Goal: Task Accomplishment & Management: Manage account settings

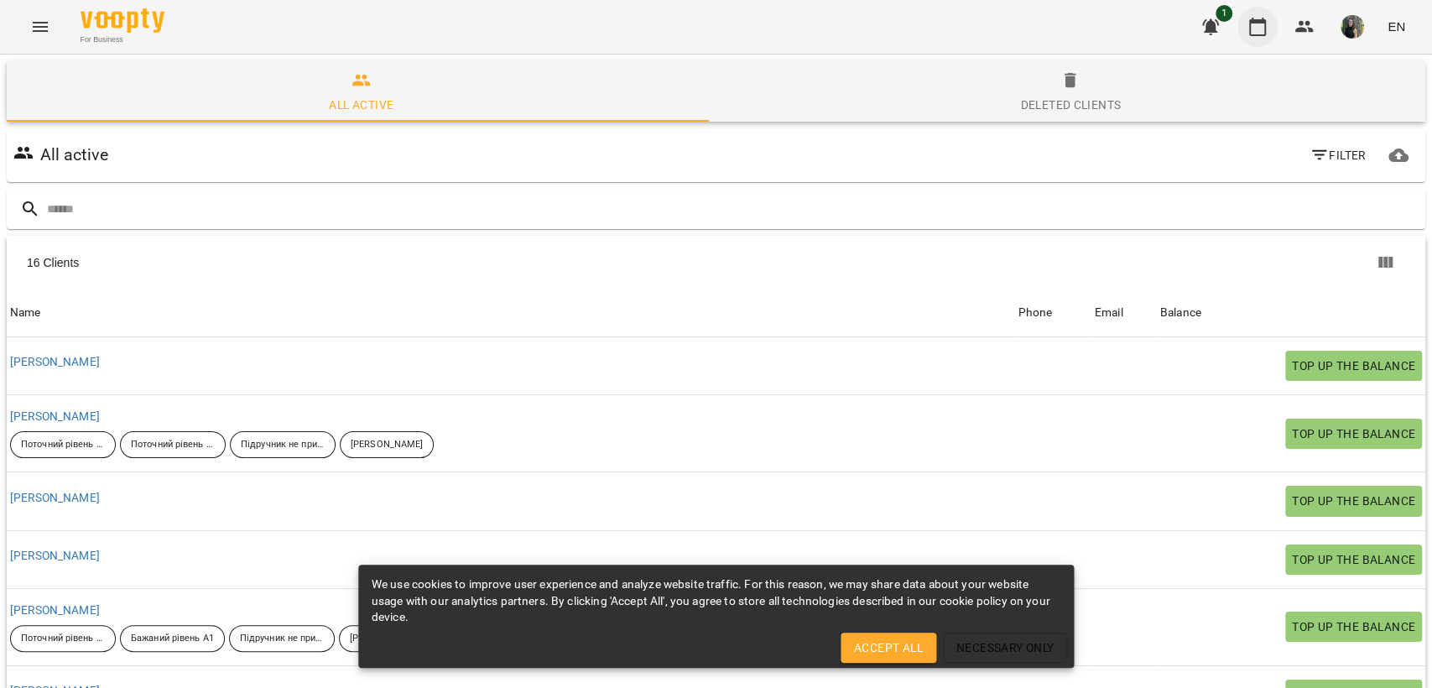
click at [1257, 35] on icon "button" at bounding box center [1257, 27] width 20 height 20
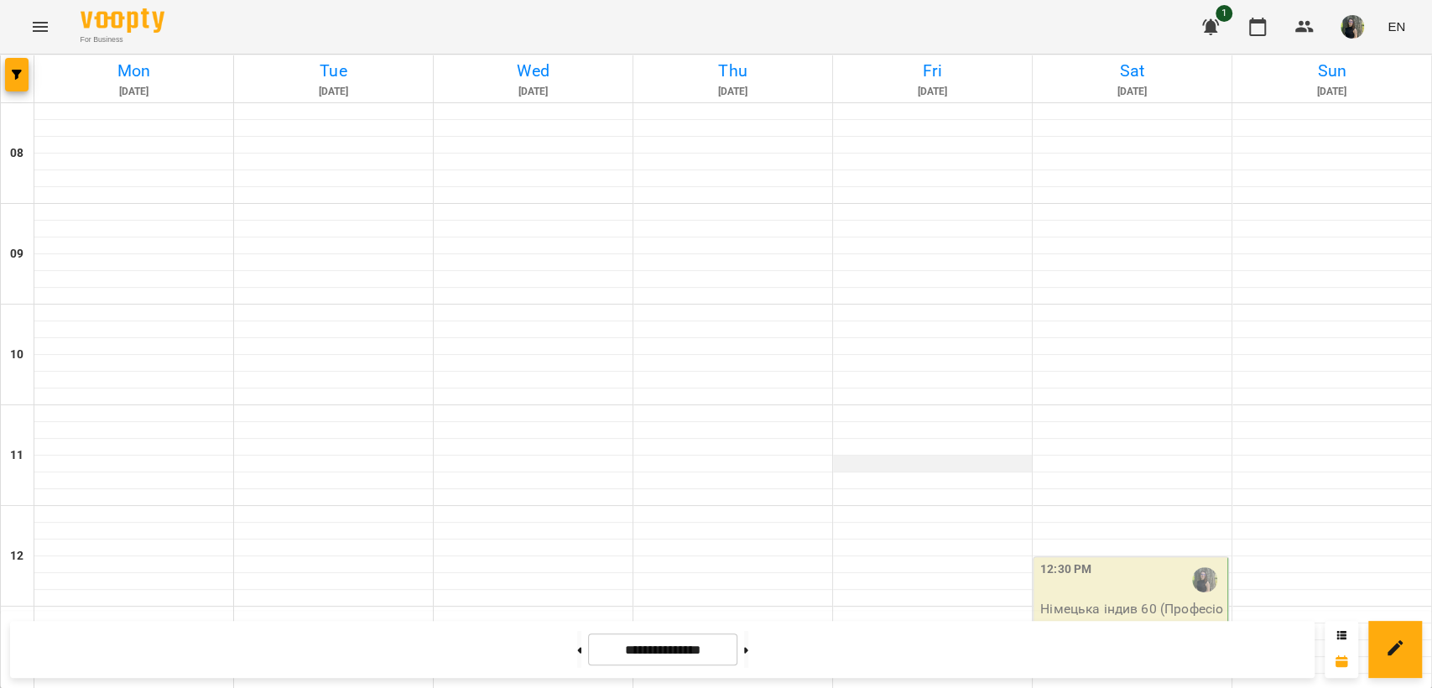
scroll to position [652, 0]
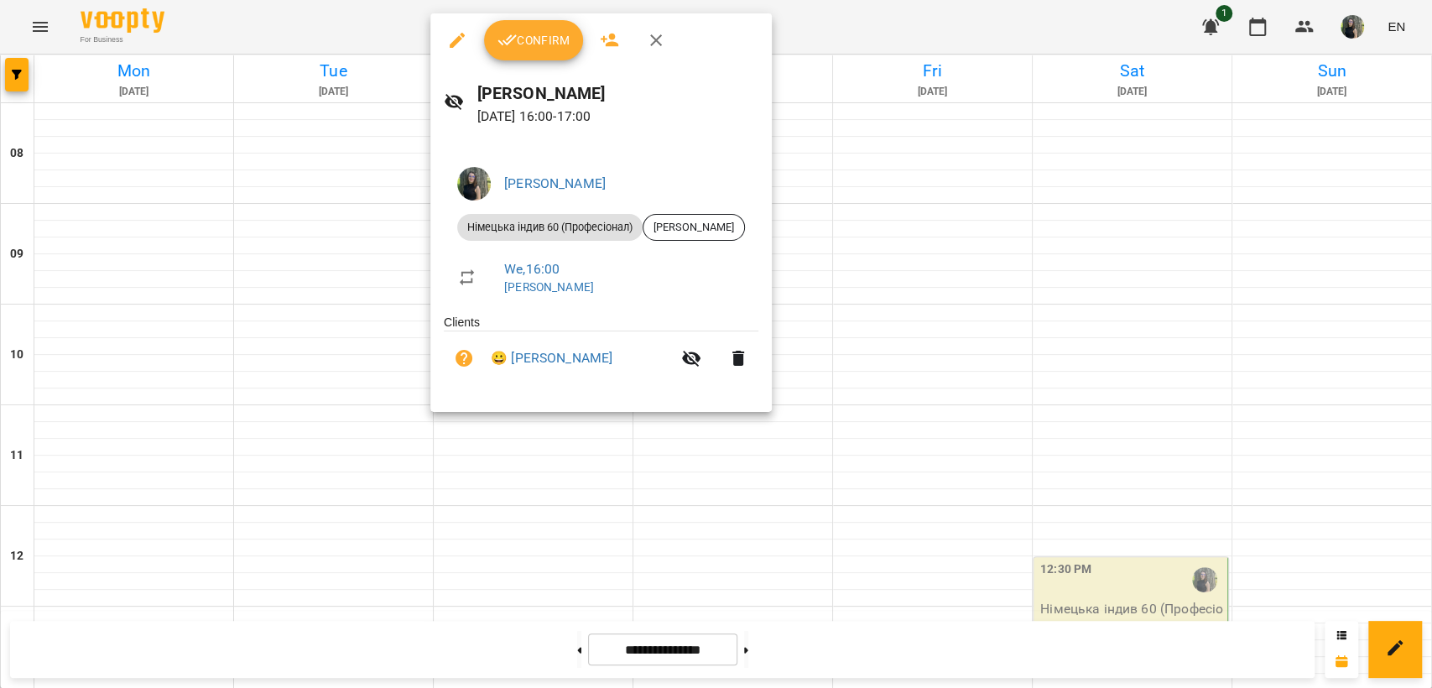
click at [522, 42] on span "Confirm" at bounding box center [533, 40] width 72 height 20
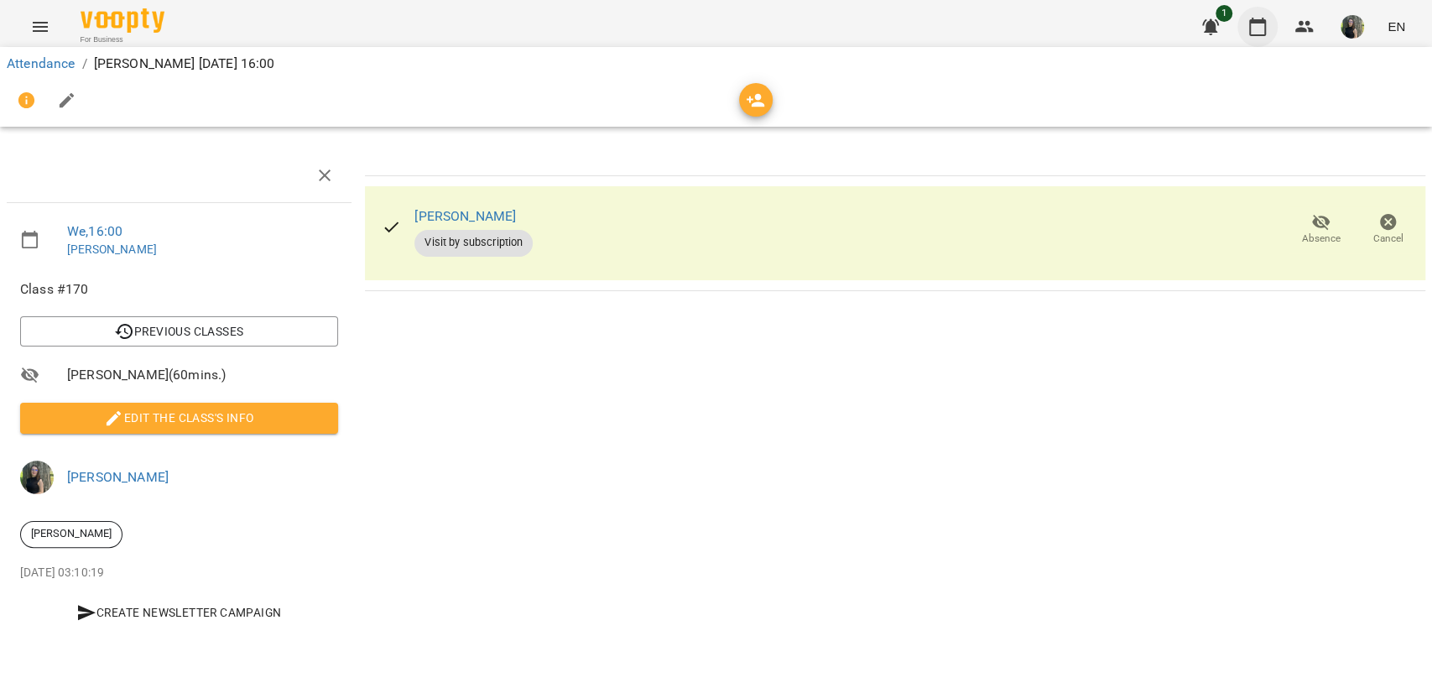
click at [1252, 34] on icon "button" at bounding box center [1257, 27] width 20 height 20
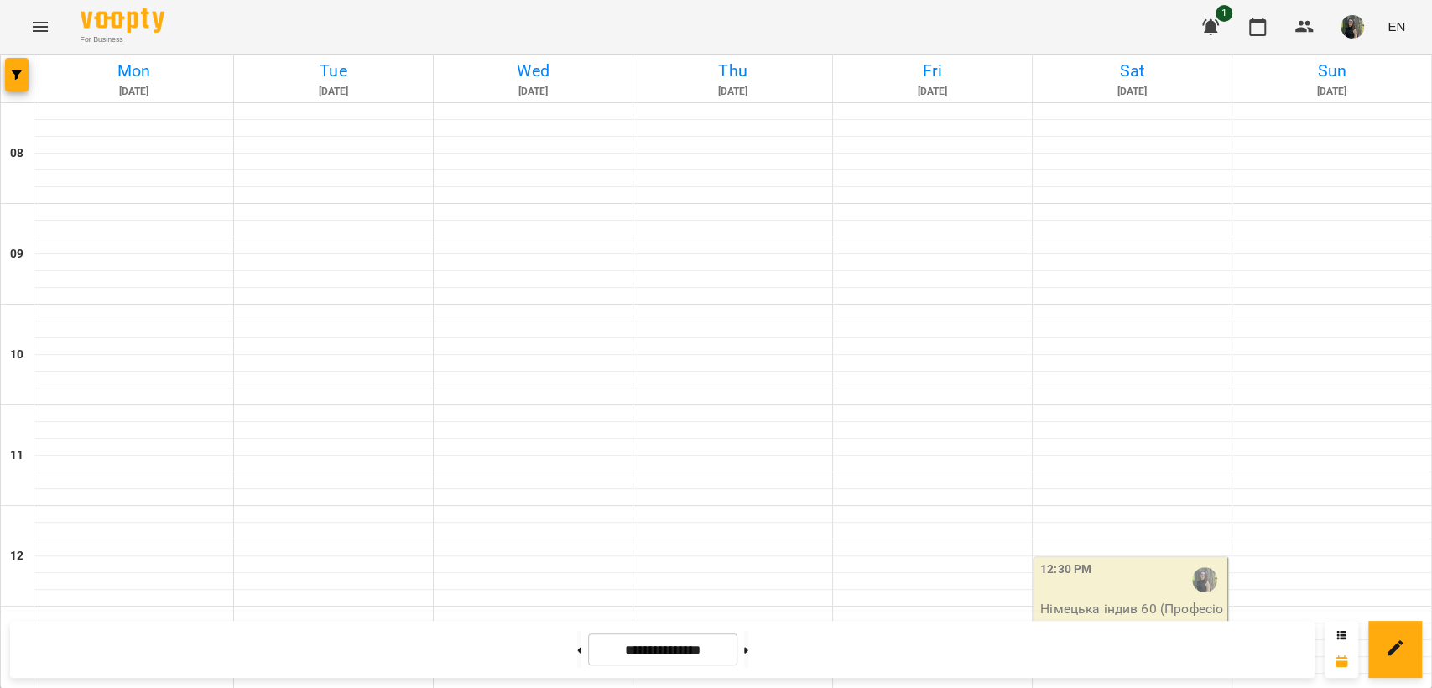
scroll to position [652, 0]
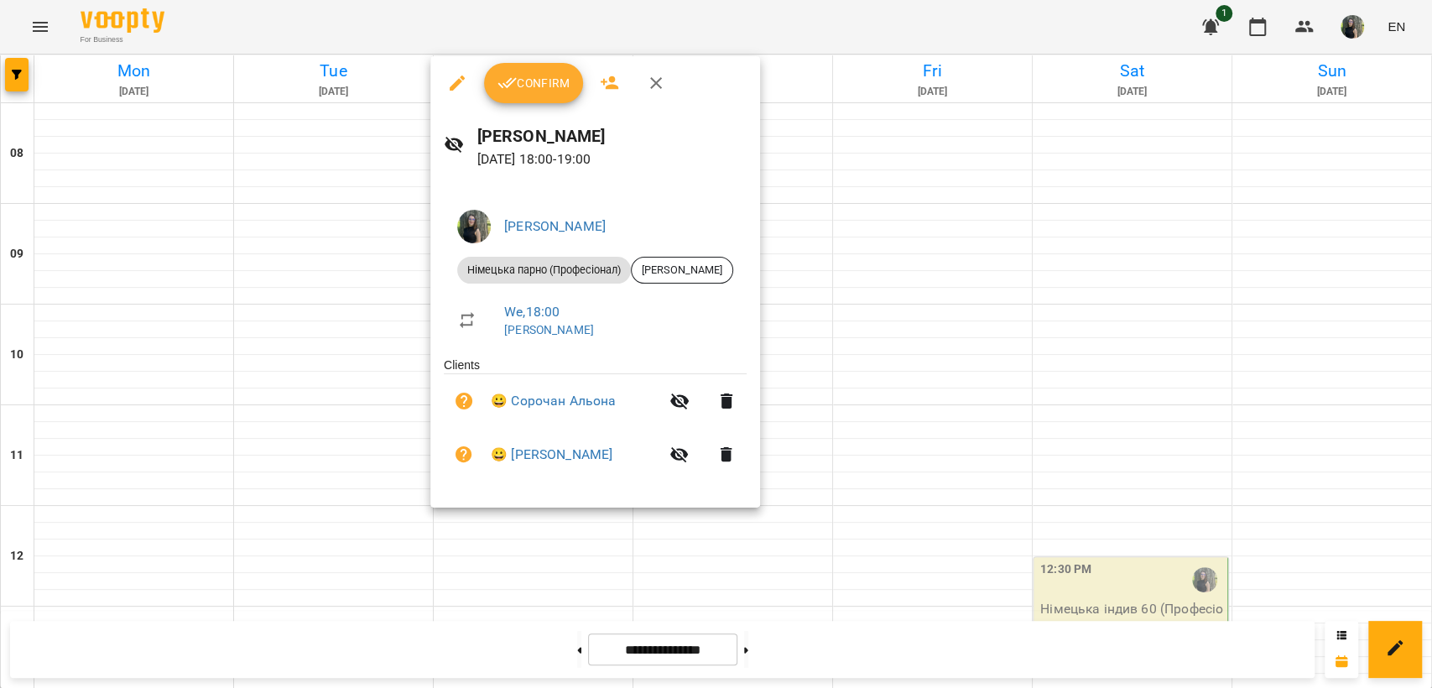
click at [530, 90] on span "Confirm" at bounding box center [533, 83] width 72 height 20
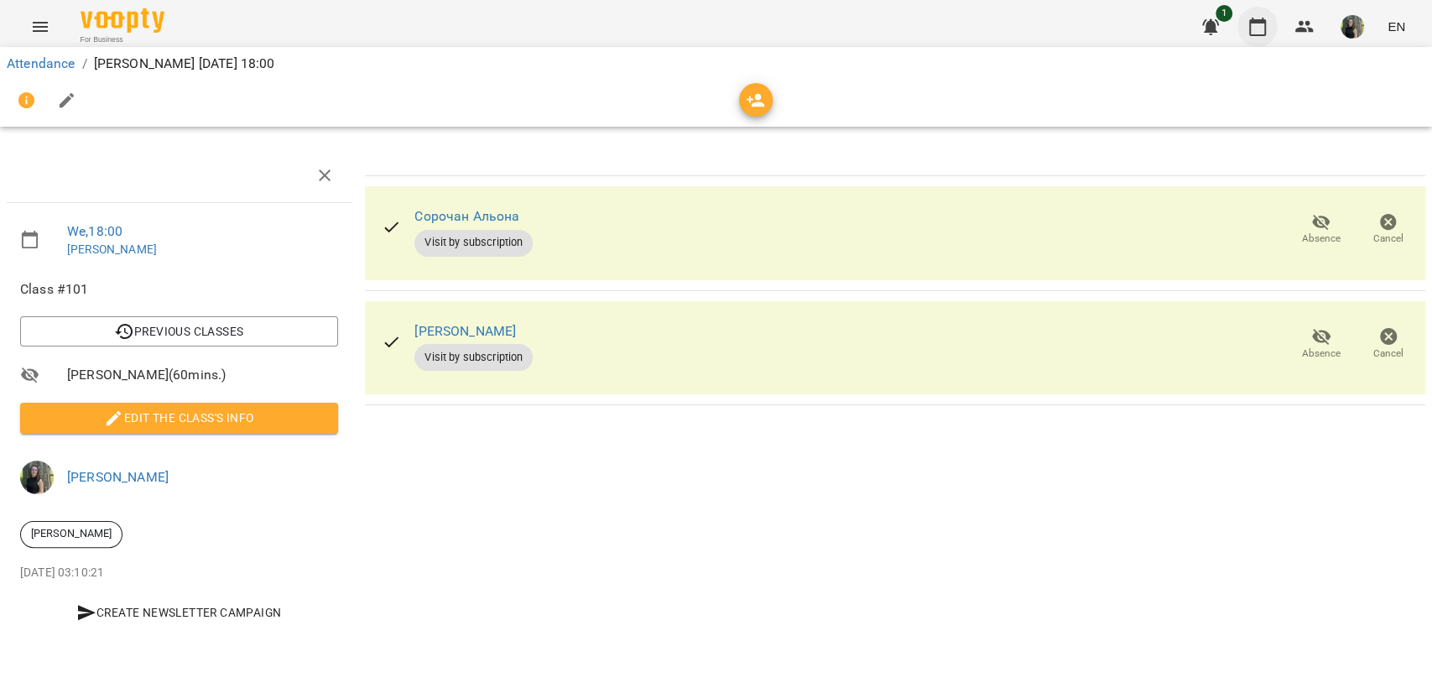
click at [1260, 28] on icon "button" at bounding box center [1257, 27] width 20 height 20
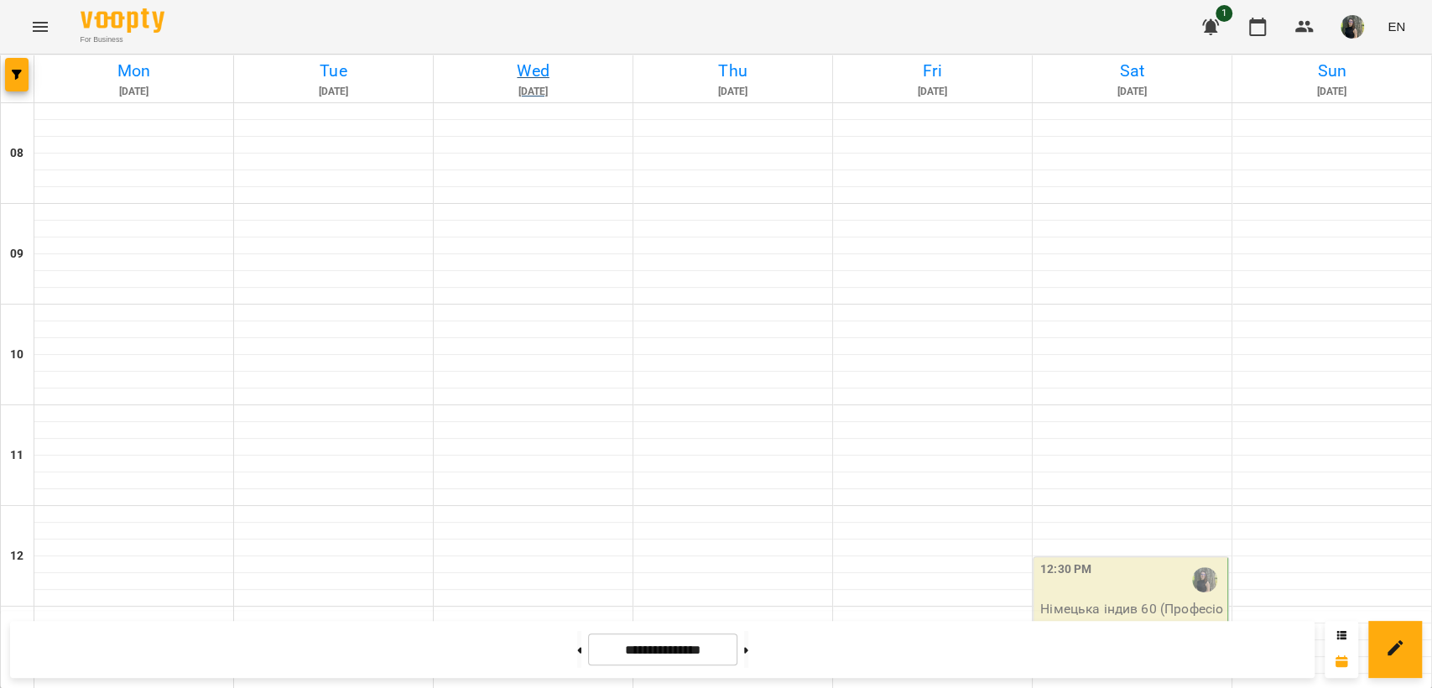
scroll to position [341, 0]
